Goal: Task Accomplishment & Management: Complete application form

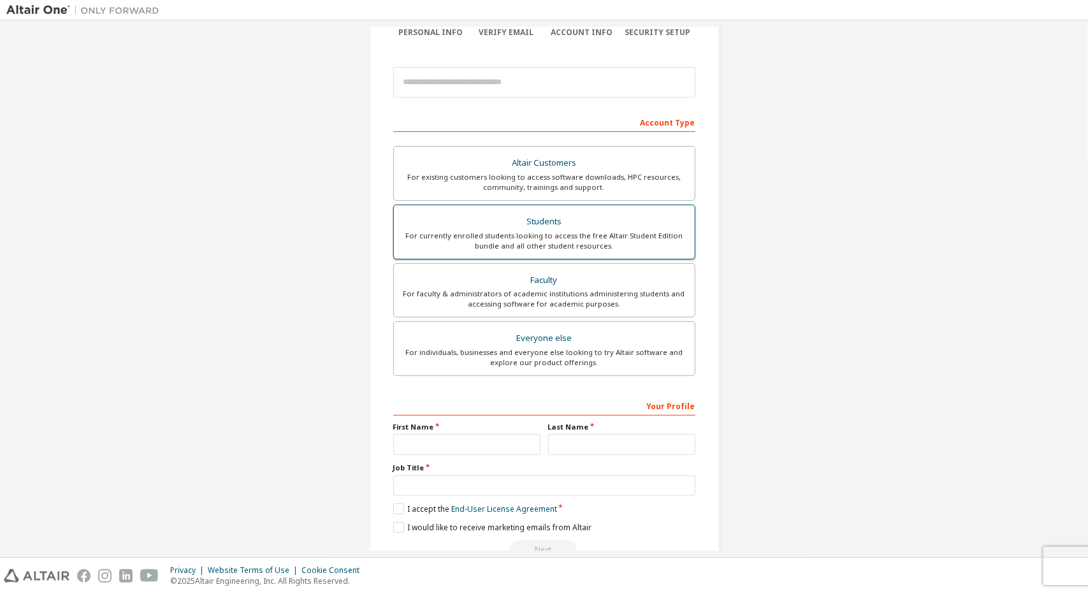
scroll to position [148, 0]
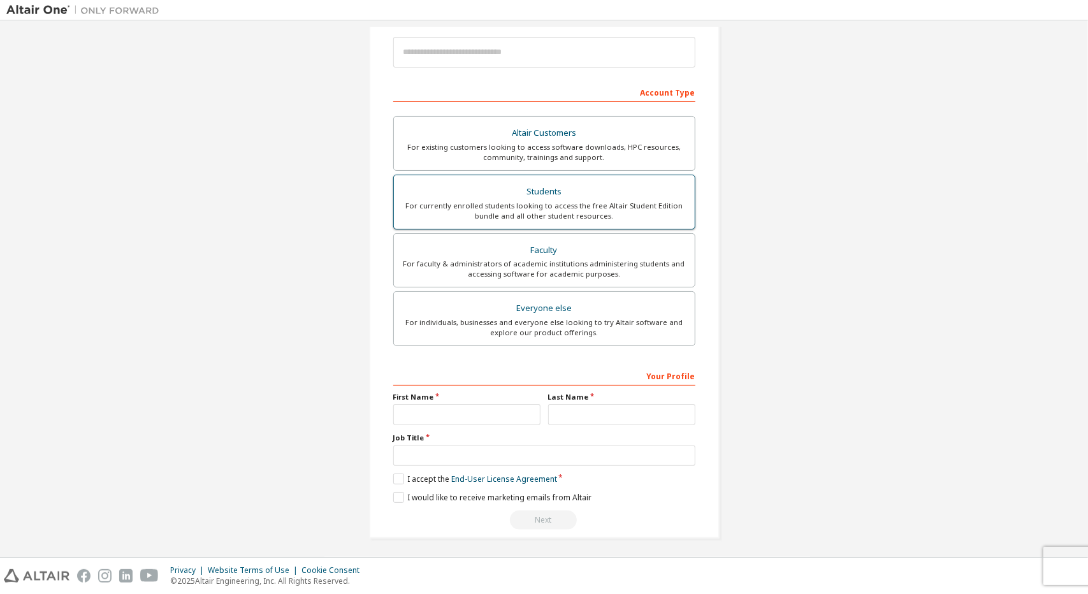
click at [611, 207] on div "For currently enrolled students looking to access the free Altair Student Editi…" at bounding box center [545, 211] width 286 height 20
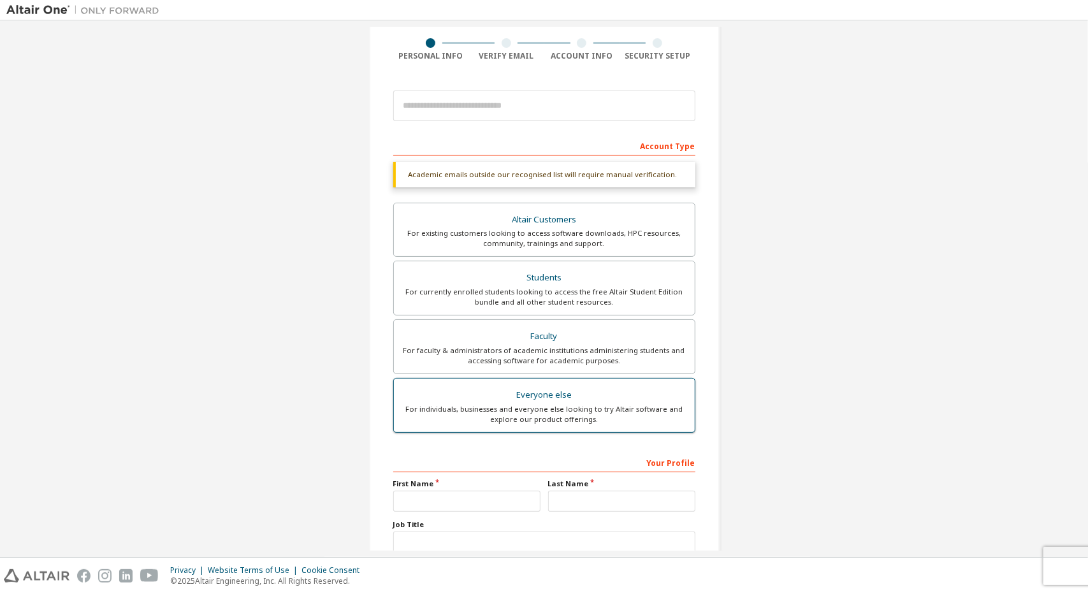
scroll to position [54, 0]
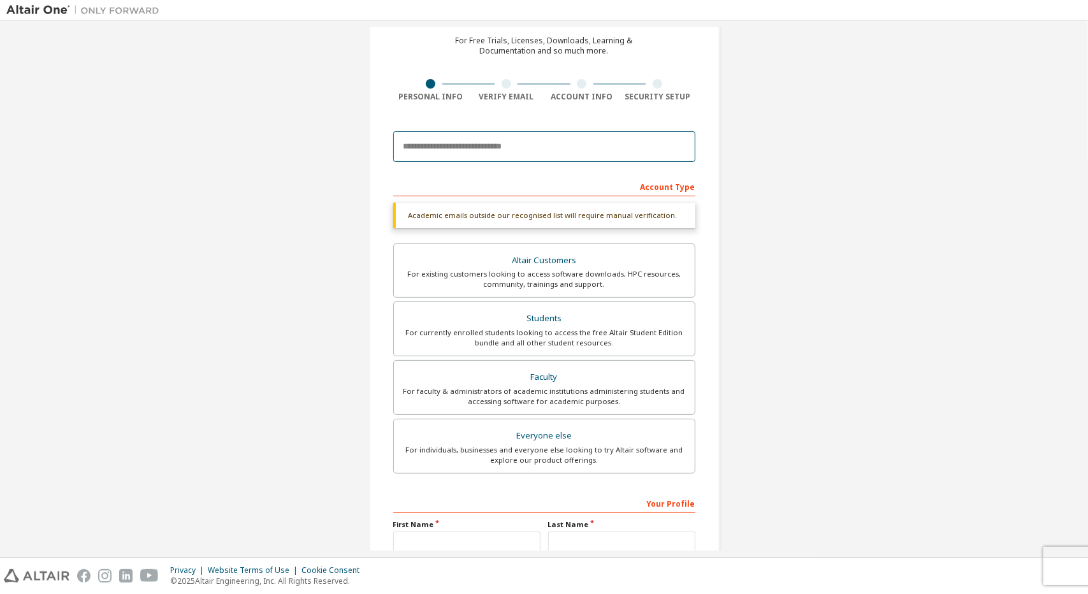
click at [527, 154] on input "email" at bounding box center [544, 146] width 302 height 31
click at [600, 146] on input "email" at bounding box center [544, 146] width 302 height 31
click at [861, 108] on div "Create an Altair One Account For Free Trials, Licenses, Downloads, Learning & D…" at bounding box center [543, 327] width 1075 height 708
click at [773, 483] on div "Create an Altair One Account For Free Trials, Licenses, Downloads, Learning & D…" at bounding box center [543, 327] width 1075 height 708
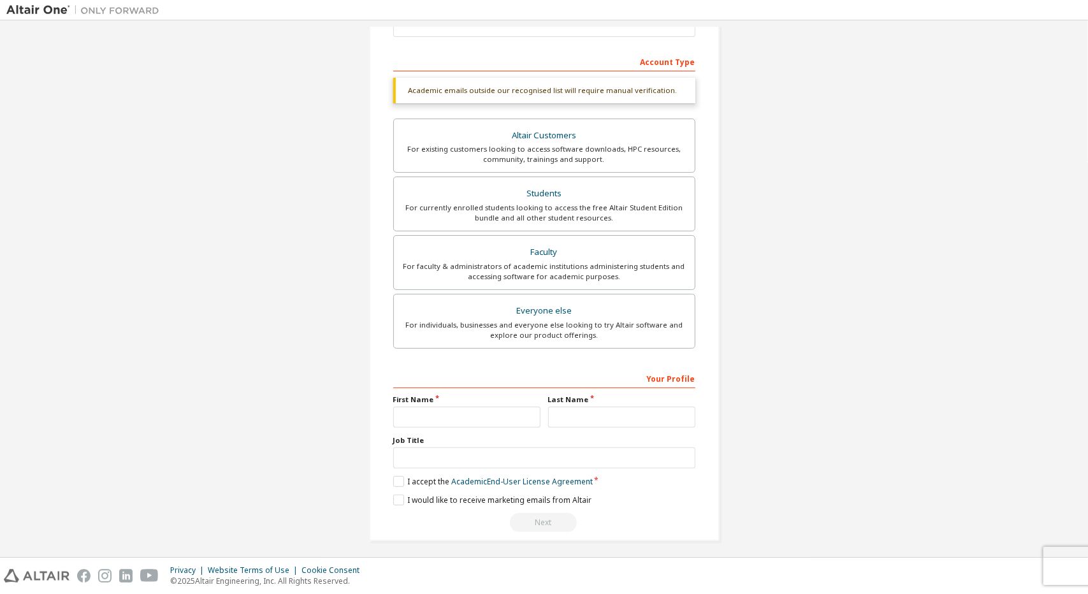
scroll to position [181, 0]
click at [583, 187] on div "Students" at bounding box center [545, 191] width 286 height 18
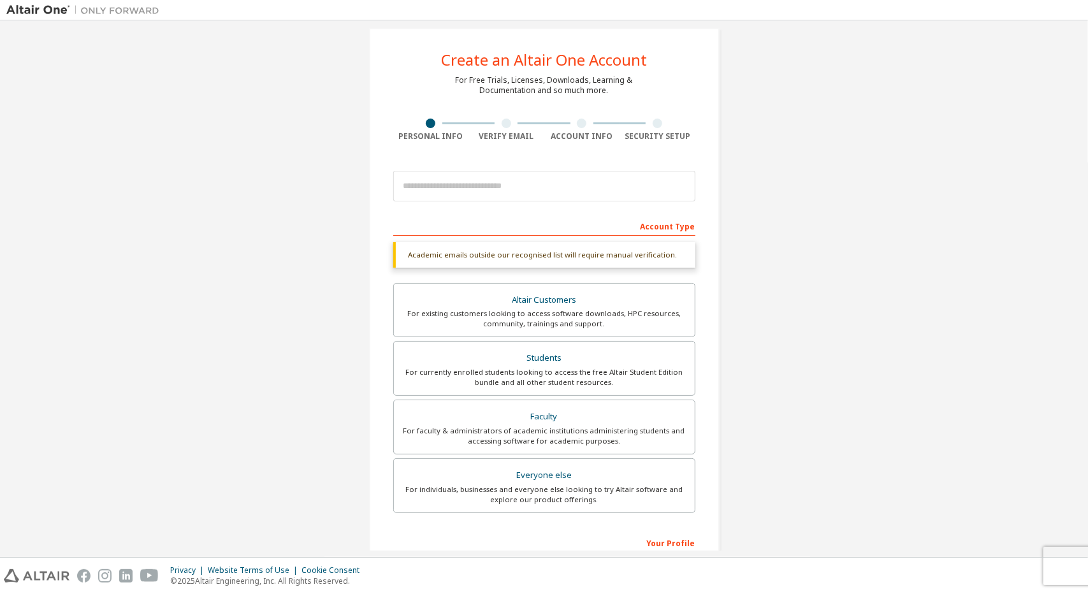
scroll to position [0, 0]
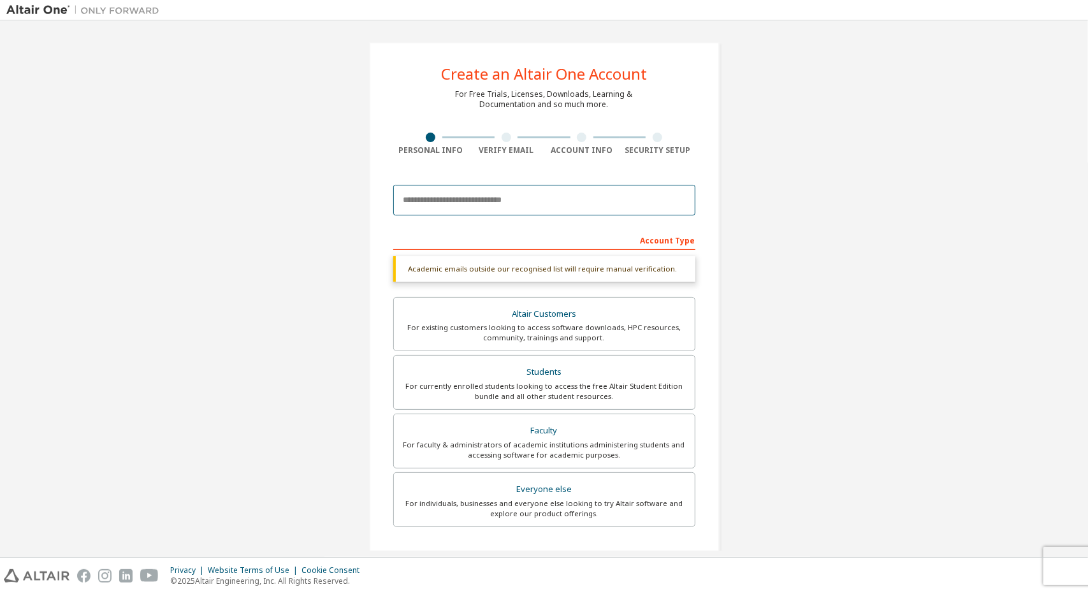
click at [576, 189] on input "email" at bounding box center [544, 200] width 302 height 31
paste input "**********"
type input "**********"
click at [810, 231] on div "**********" at bounding box center [543, 381] width 1075 height 708
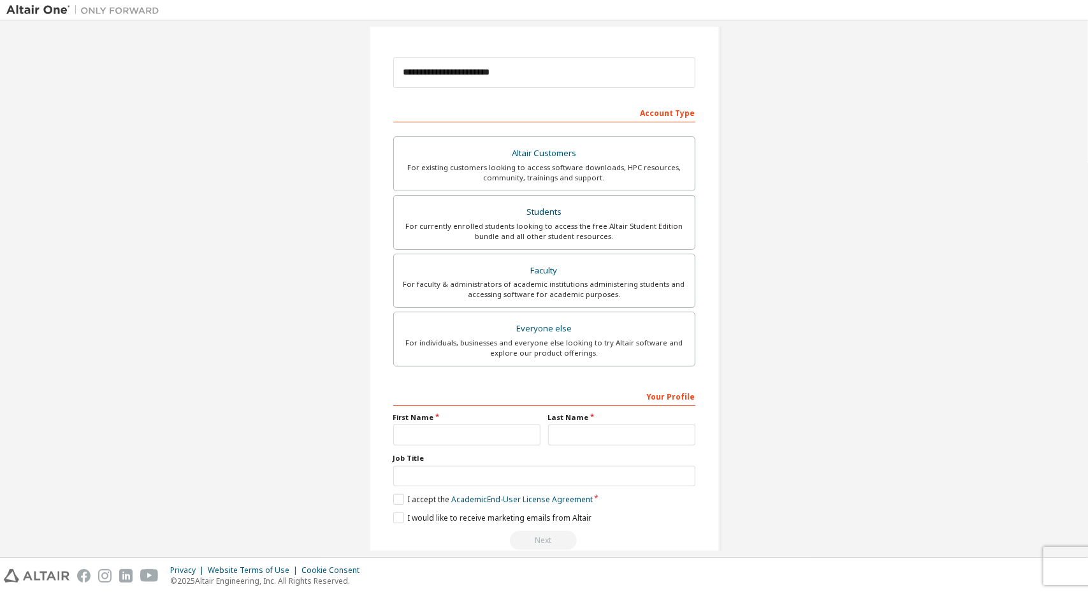
scroll to position [148, 0]
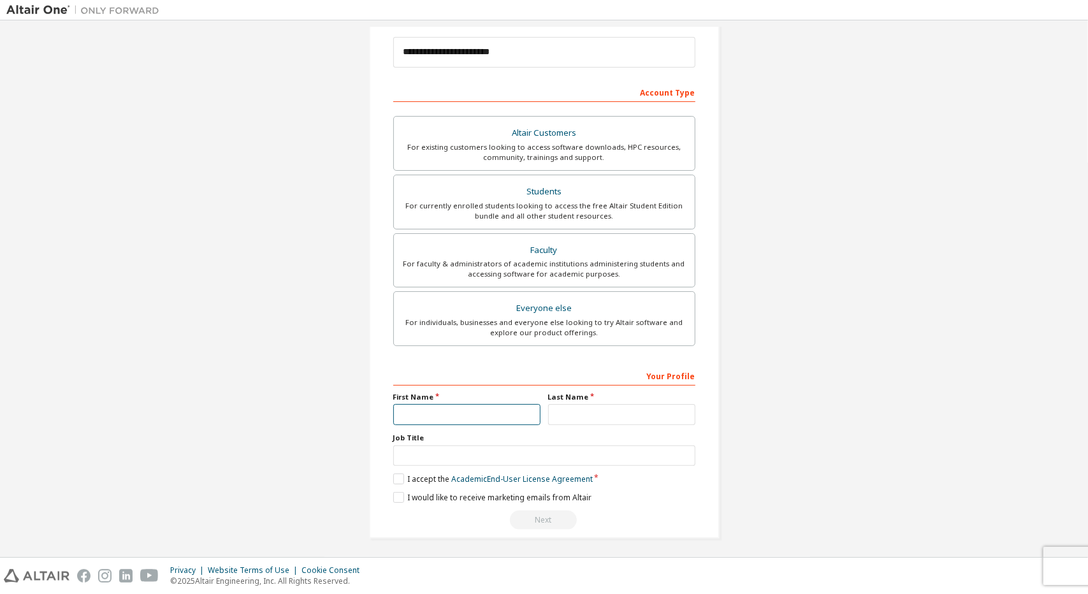
click at [500, 412] on input "text" at bounding box center [466, 414] width 147 height 21
type input "******"
type input "********"
click at [473, 451] on input "text" at bounding box center [544, 456] width 302 height 21
drag, startPoint x: 918, startPoint y: 434, endPoint x: 711, endPoint y: 481, distance: 211.7
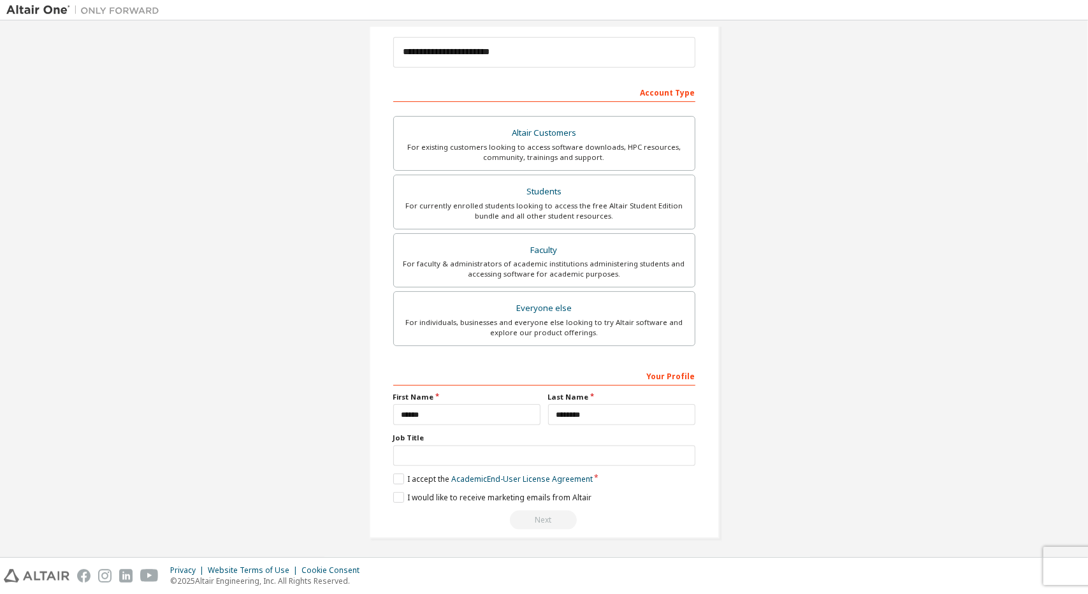
click at [918, 434] on div "**********" at bounding box center [543, 216] width 1075 height 675
click at [398, 476] on label "I accept the Academic End-User License Agreement" at bounding box center [493, 479] width 200 height 11
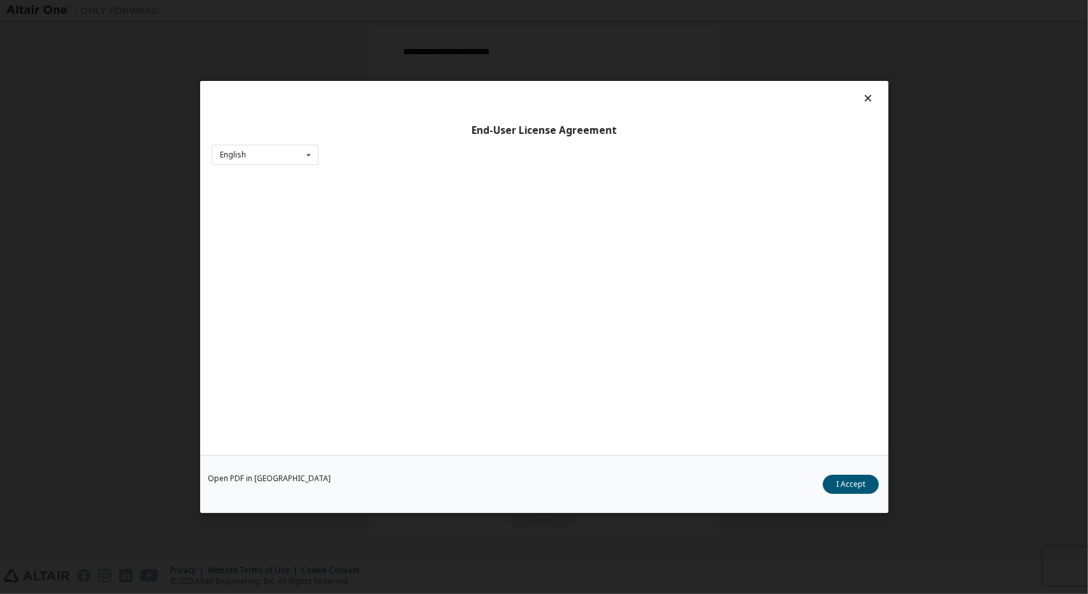
click at [391, 508] on div "Open PDF in New Tab I Accept" at bounding box center [544, 484] width 689 height 58
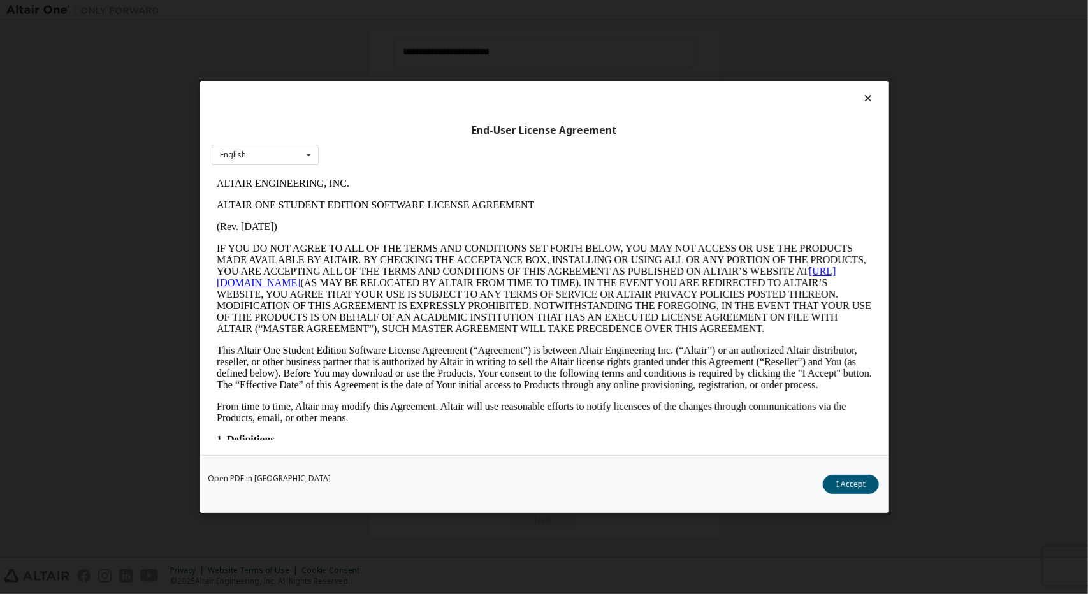
scroll to position [0, 0]
click at [863, 483] on button "I Accept" at bounding box center [851, 484] width 56 height 19
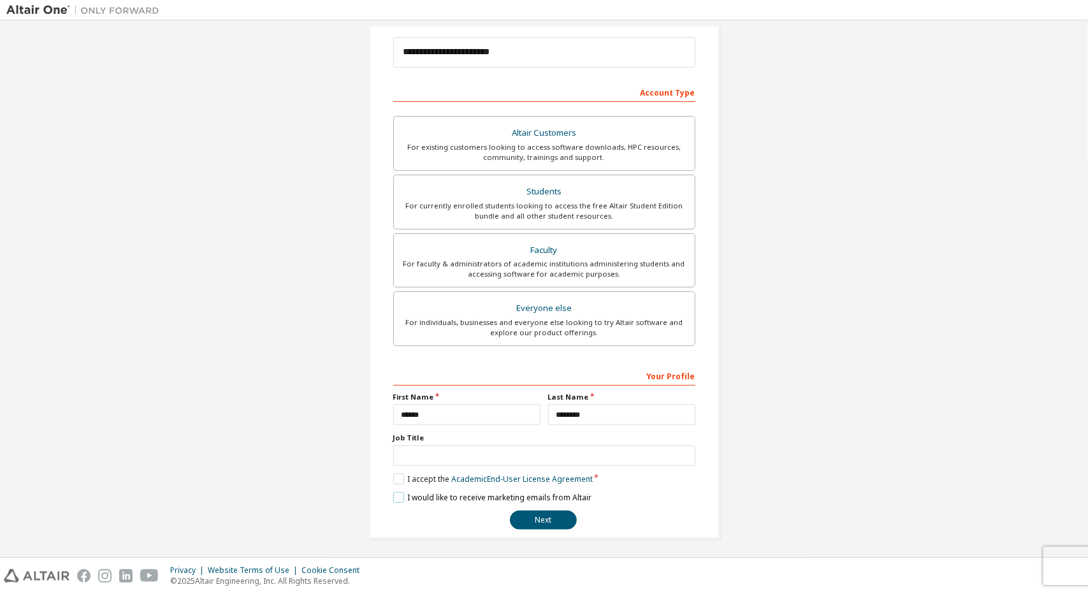
click at [400, 497] on label "I would like to receive marketing emails from Altair" at bounding box center [492, 497] width 198 height 11
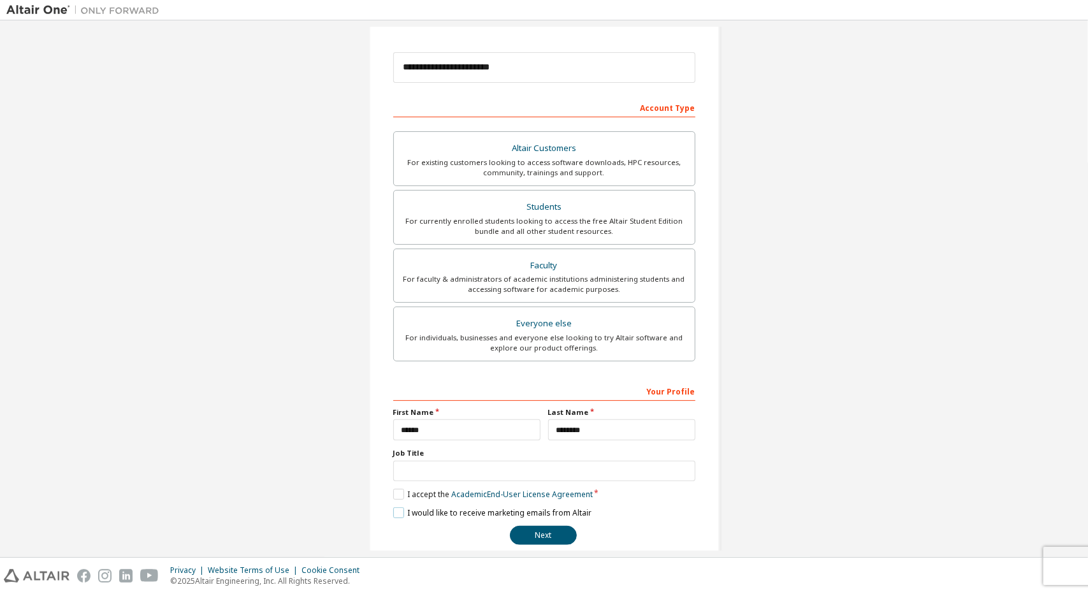
scroll to position [148, 0]
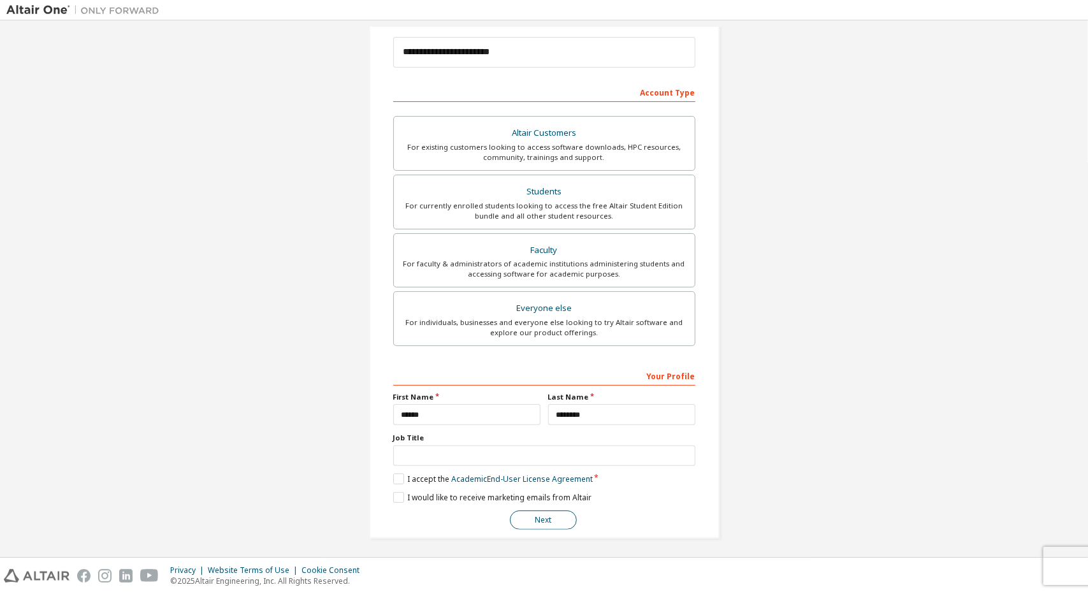
click at [559, 512] on button "Next" at bounding box center [543, 520] width 67 height 19
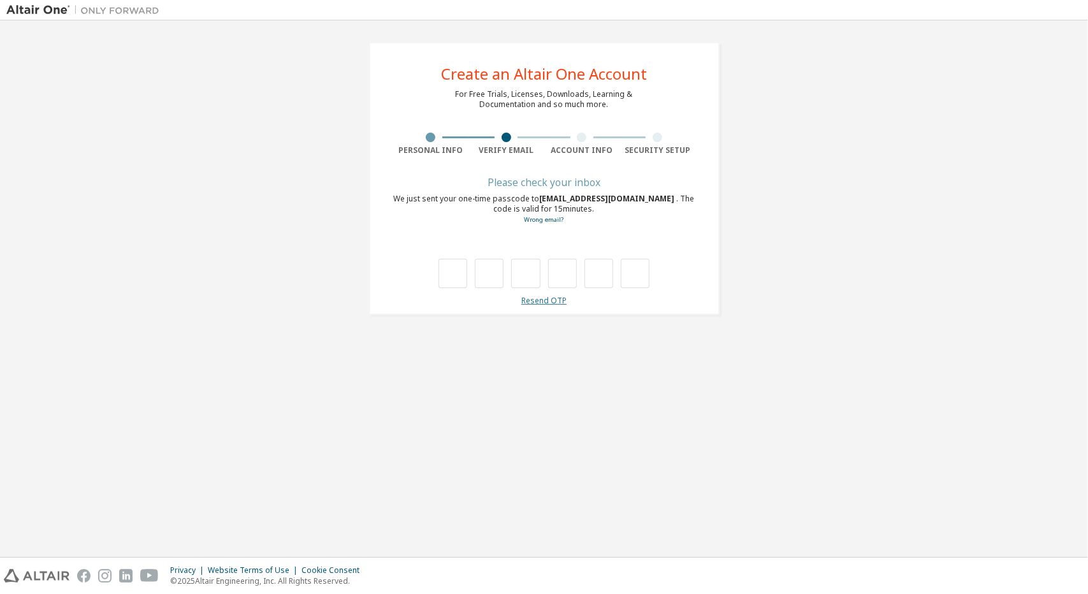
click at [541, 299] on link "Resend OTP" at bounding box center [543, 300] width 45 height 11
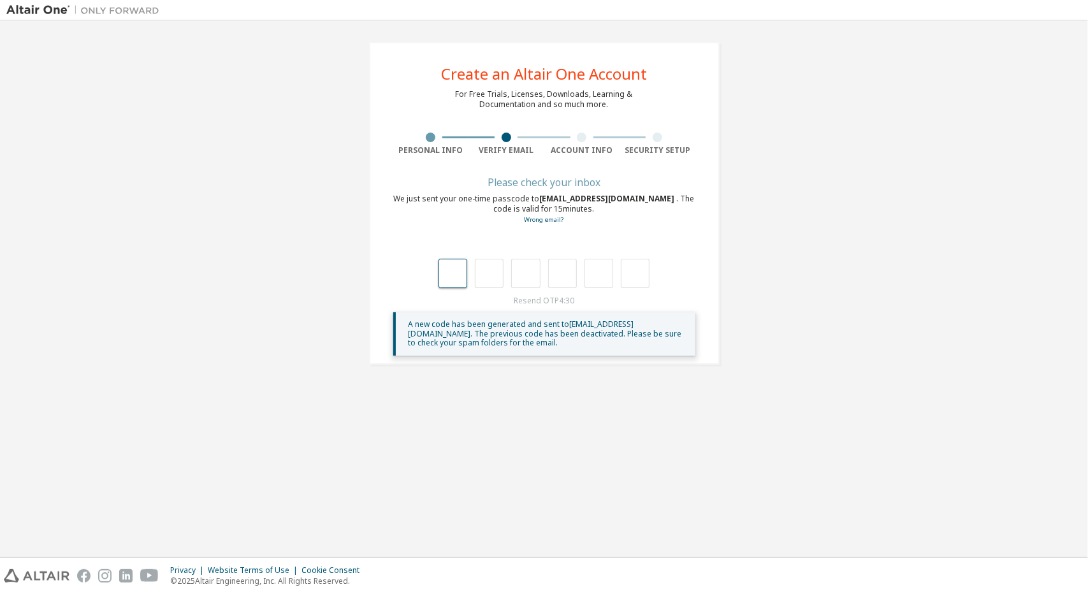
click at [454, 278] on input "text" at bounding box center [453, 273] width 29 height 29
type input "*"
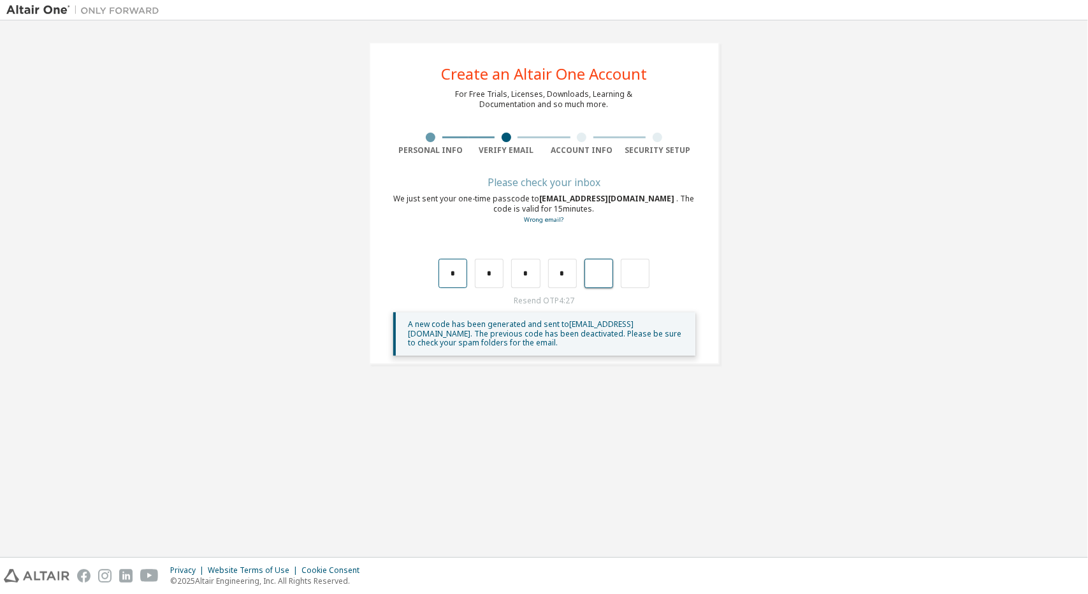
type input "*"
